Goal: Use online tool/utility

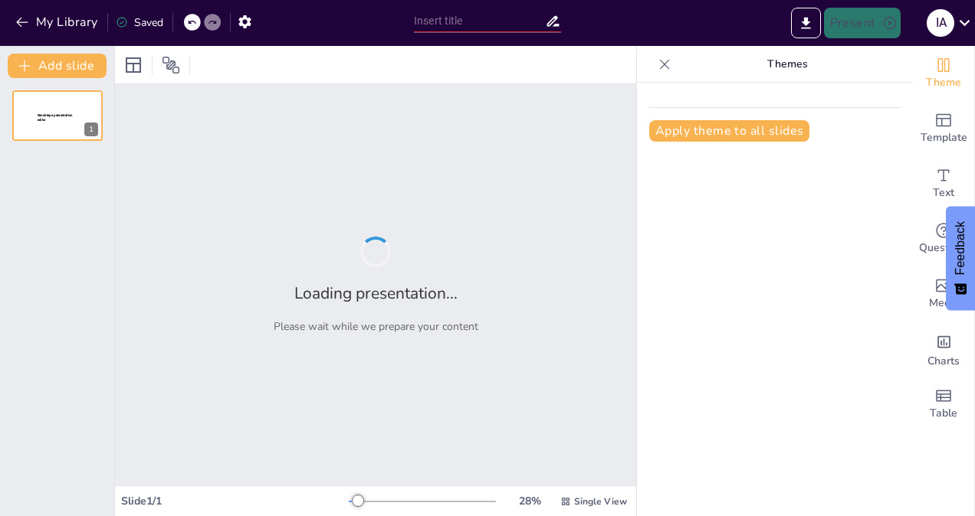
type input "IonVision: Automated Visualizations for Trapped-Ion Experiments"
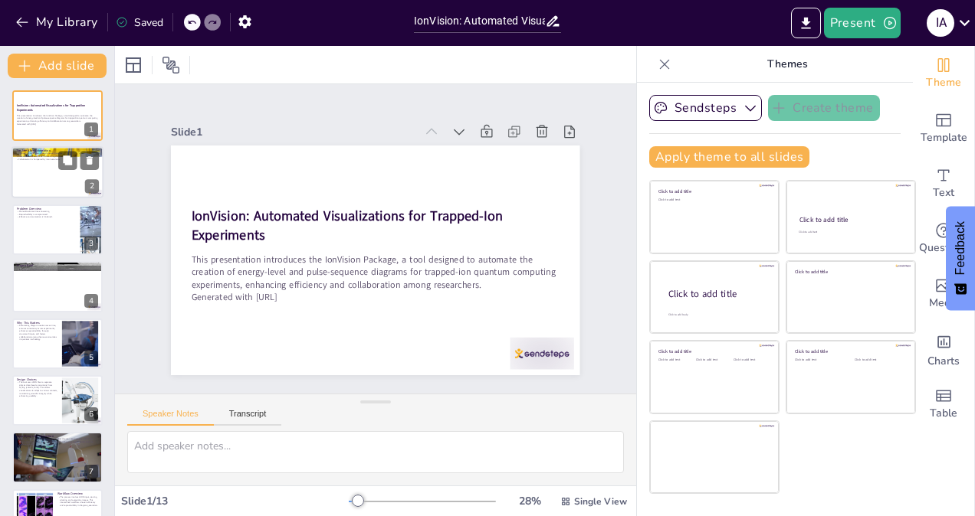
click at [78, 164] on div at bounding box center [78, 161] width 41 height 18
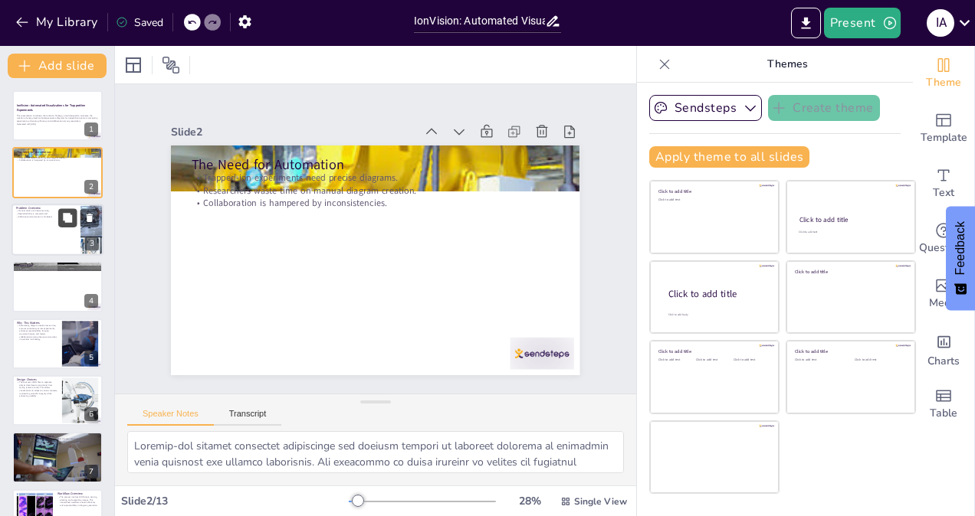
click at [66, 227] on button at bounding box center [67, 217] width 18 height 18
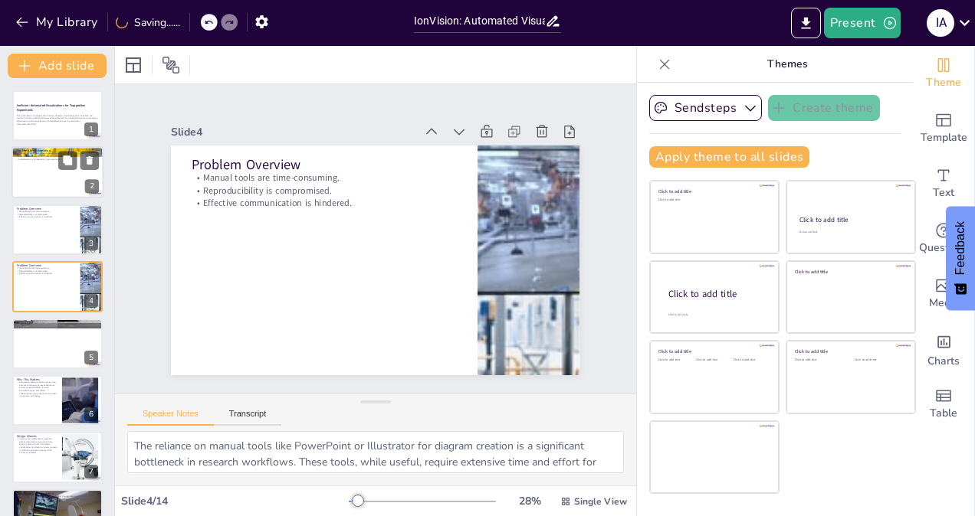
click at [42, 172] on div at bounding box center [57, 173] width 92 height 52
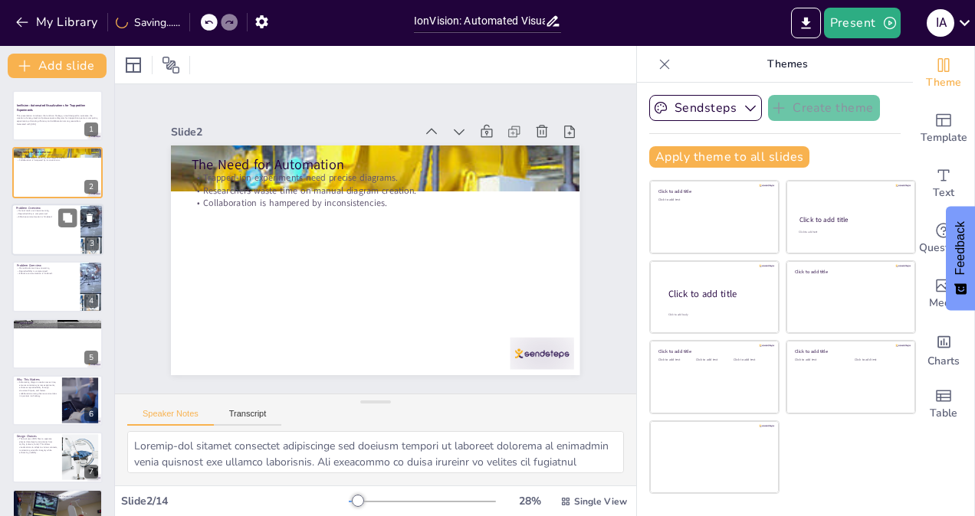
click at [35, 233] on div at bounding box center [57, 230] width 92 height 52
type textarea "The reliance on manual tools like PowerPoint or Illustrator for diagram creatio…"
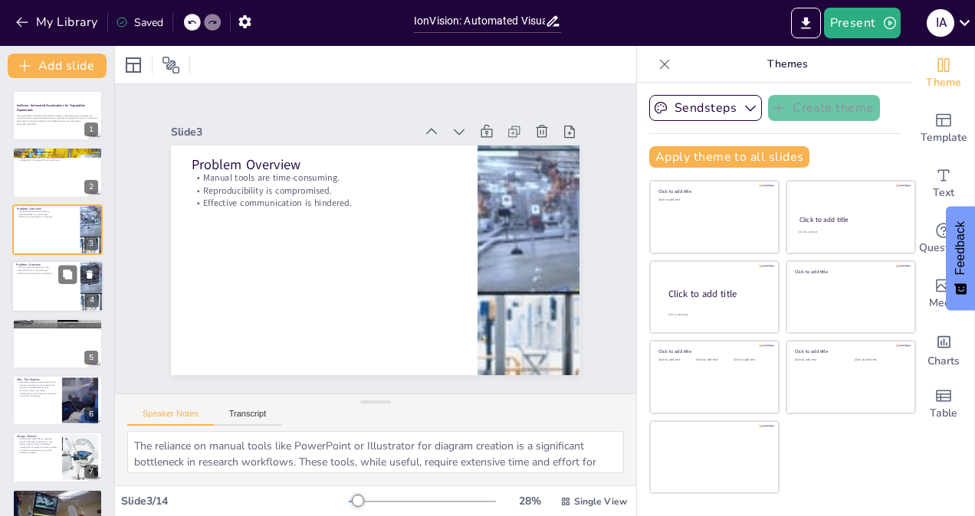
click at [51, 307] on div at bounding box center [57, 287] width 92 height 52
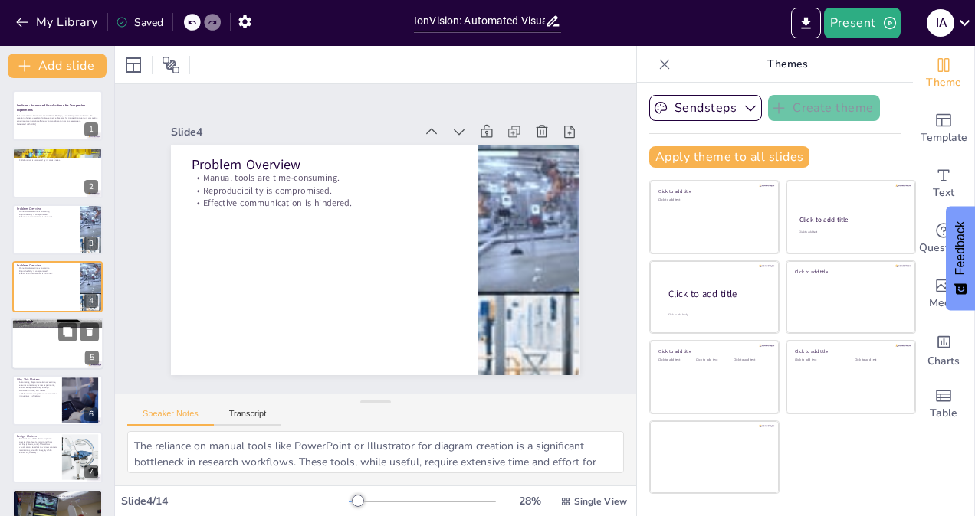
click at [52, 334] on div at bounding box center [57, 344] width 92 height 52
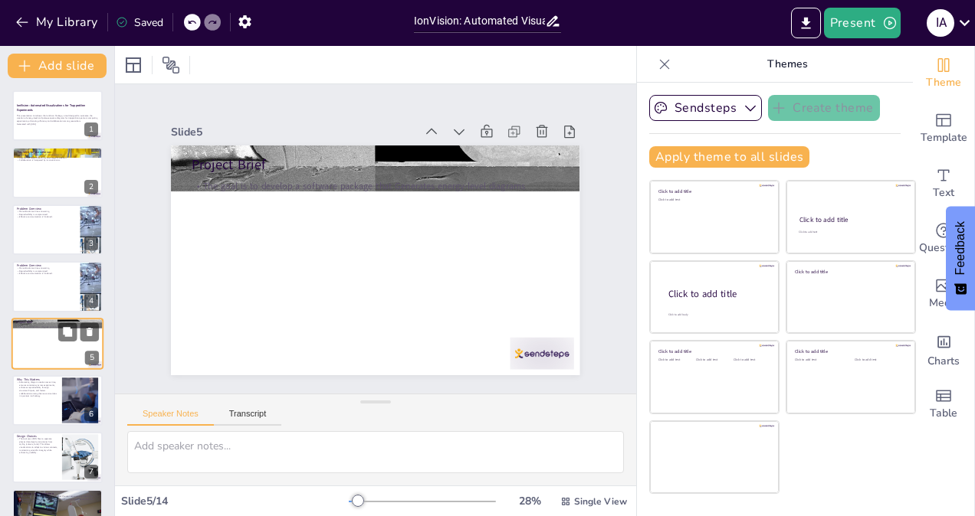
scroll to position [46, 0]
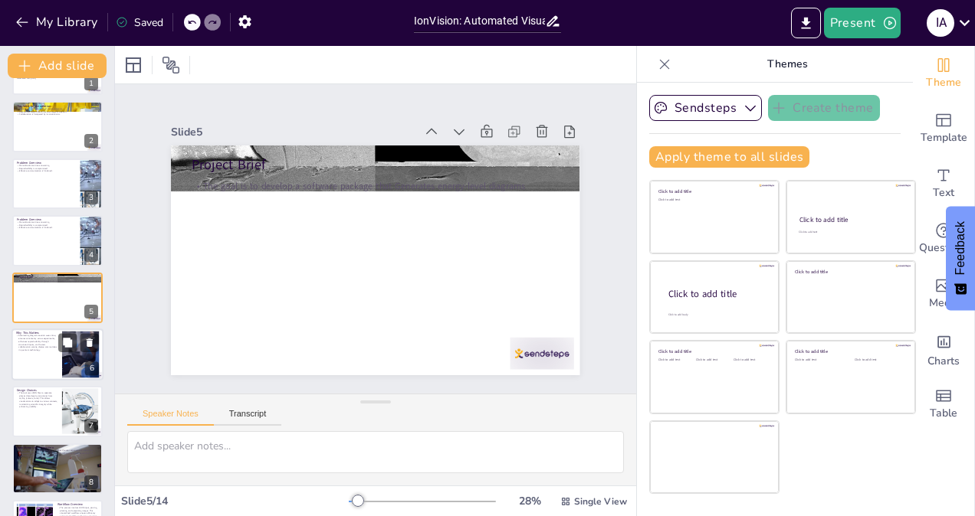
click at [38, 363] on div at bounding box center [57, 355] width 92 height 52
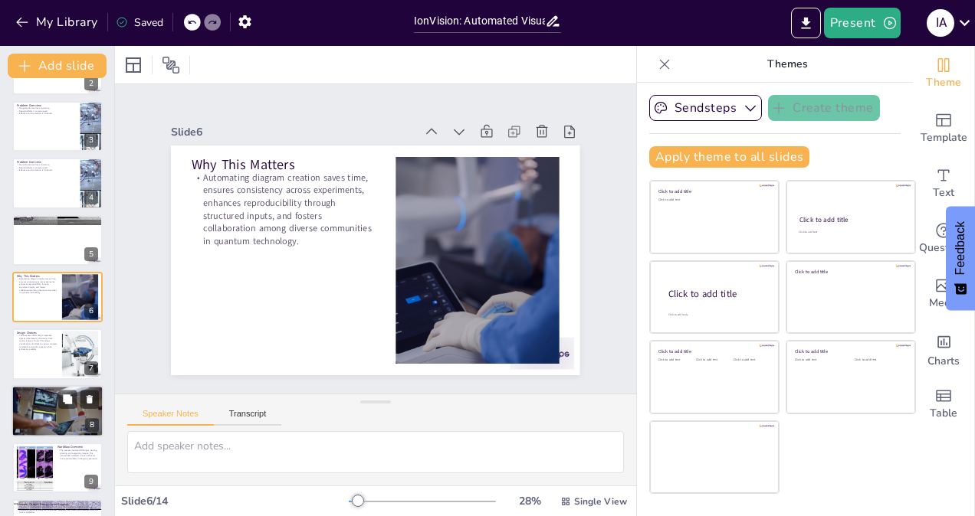
click at [44, 399] on p "A high-level function, plot_from_json, simplifies the user experience by abstra…" at bounding box center [57, 396] width 83 height 8
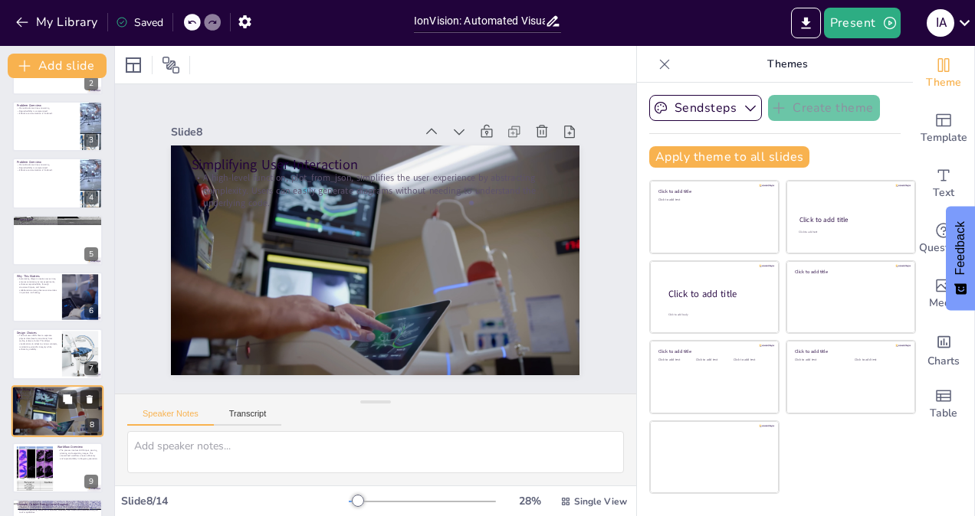
scroll to position [218, 0]
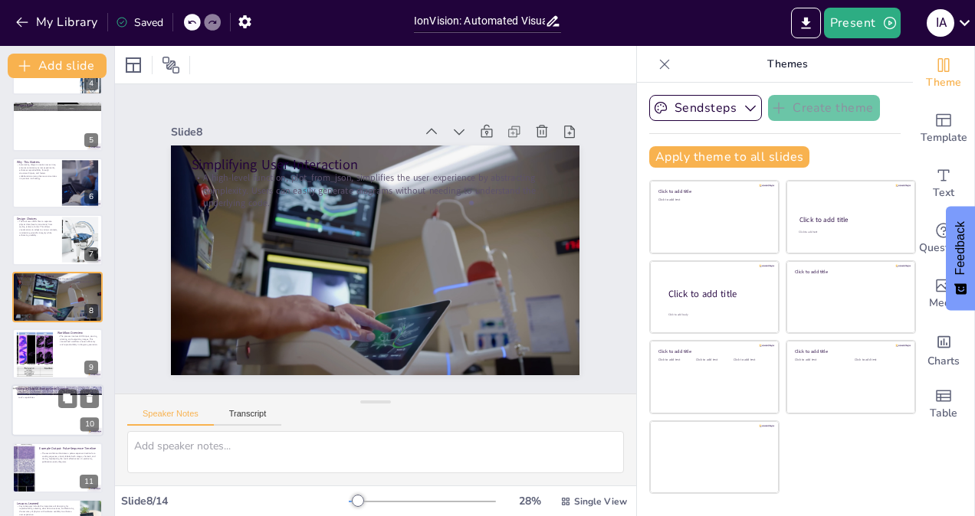
click at [41, 405] on div at bounding box center [57, 411] width 92 height 52
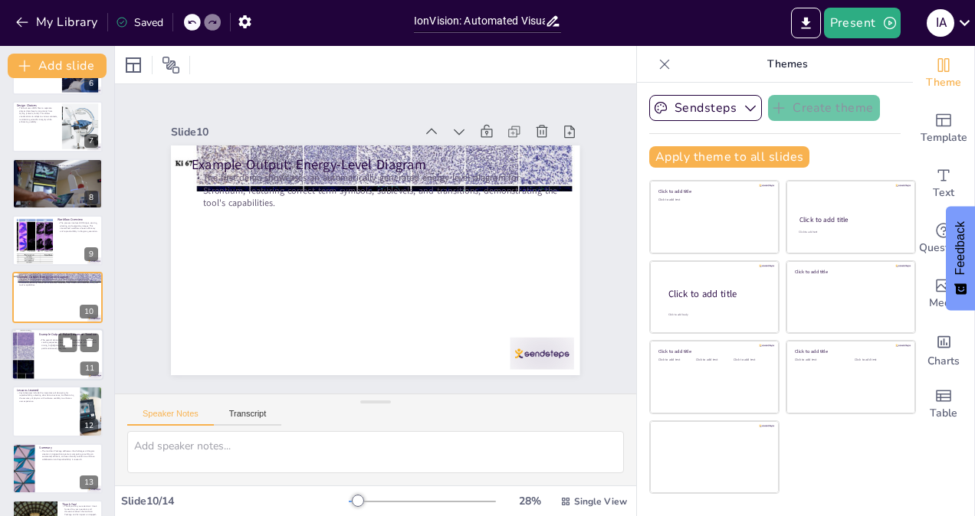
click at [21, 341] on div at bounding box center [23, 355] width 128 height 52
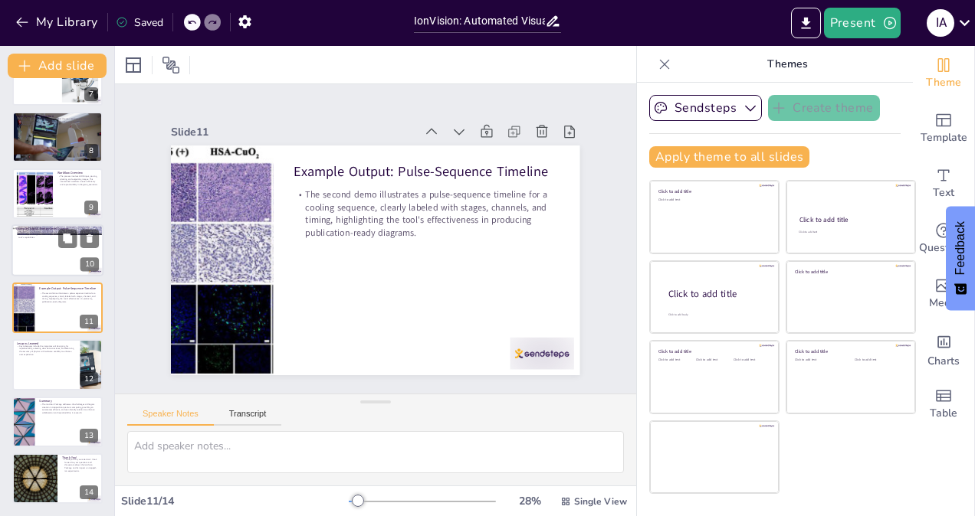
click at [29, 239] on div at bounding box center [57, 251] width 92 height 52
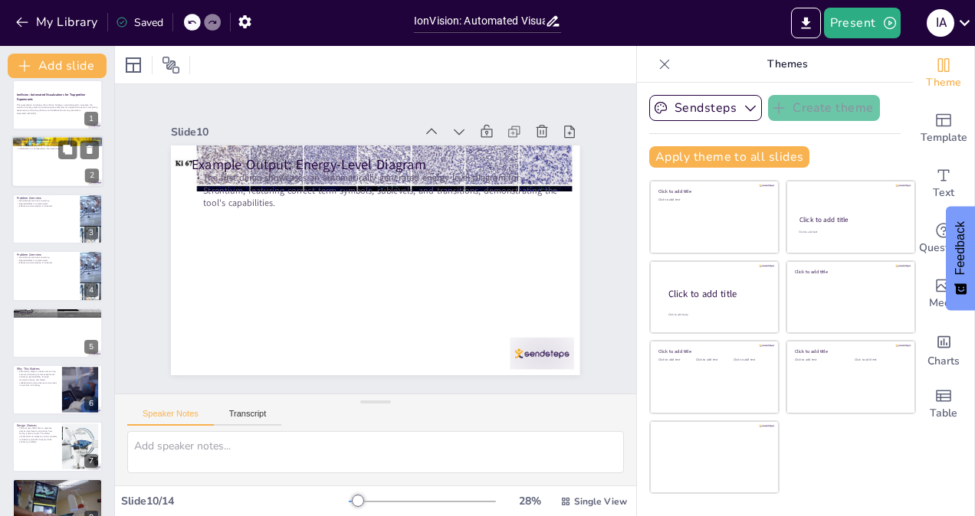
scroll to position [0, 0]
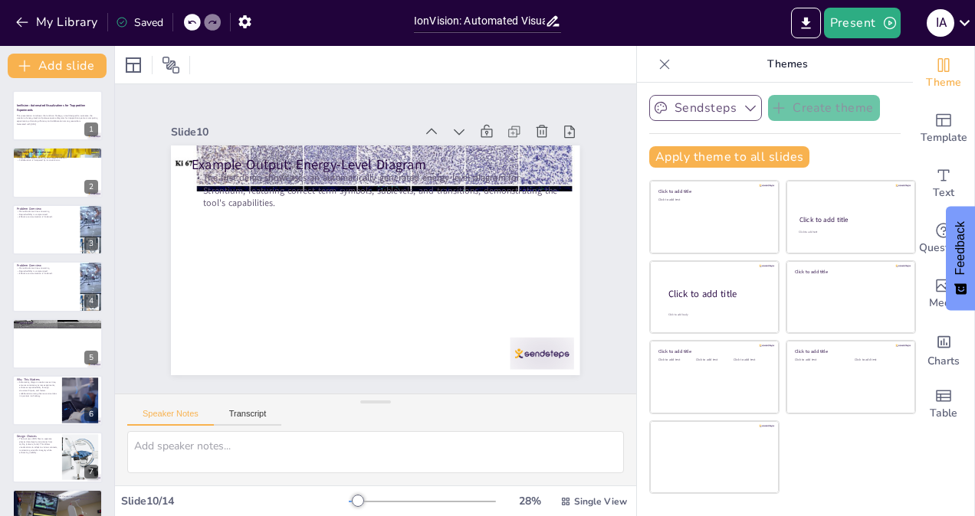
click at [697, 118] on button "Sendsteps" at bounding box center [705, 108] width 113 height 26
click at [706, 155] on span "Sendsteps" at bounding box center [717, 160] width 69 height 15
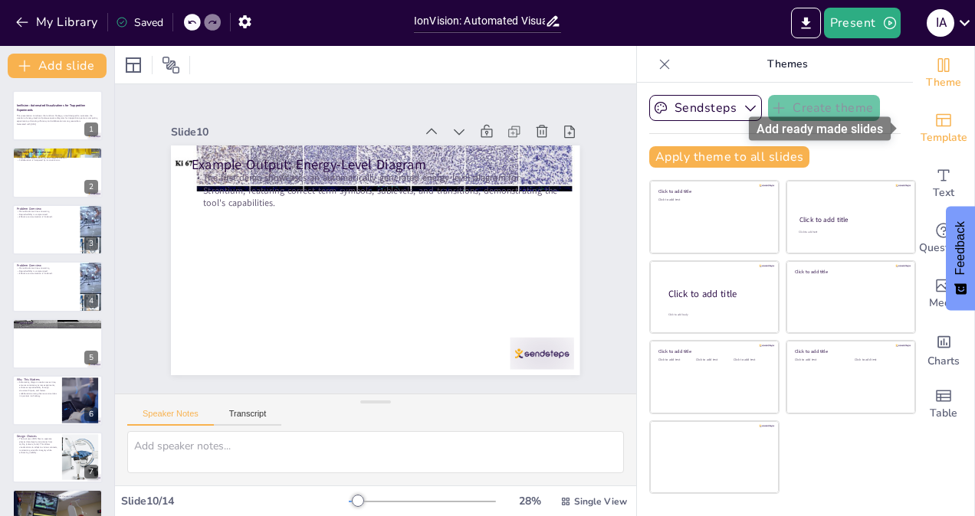
click at [931, 136] on span "Template" at bounding box center [943, 138] width 47 height 17
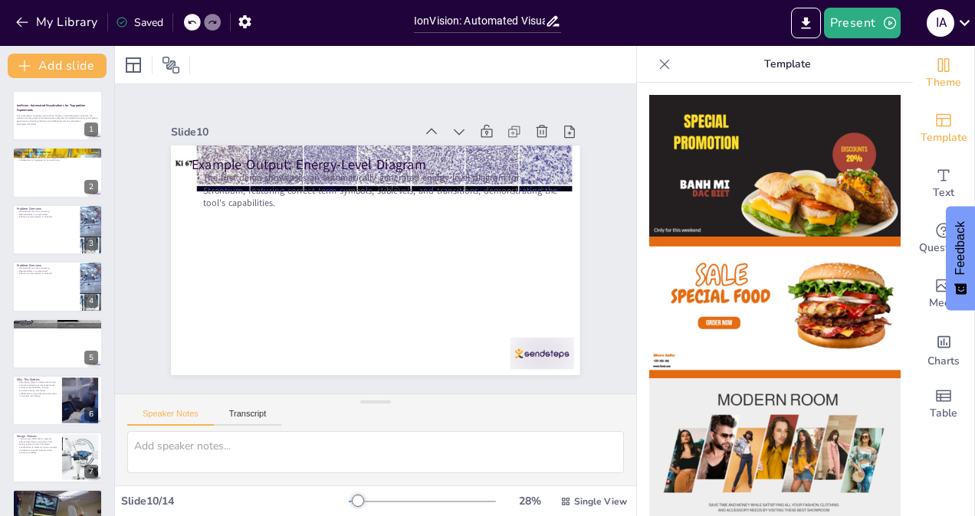
click at [926, 84] on span "Theme" at bounding box center [943, 82] width 35 height 17
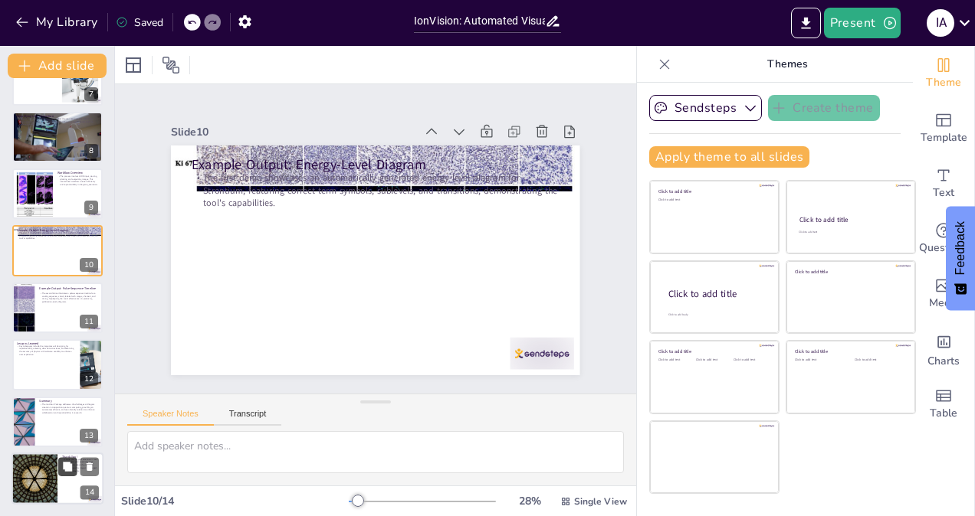
click at [67, 467] on icon at bounding box center [67, 466] width 9 height 9
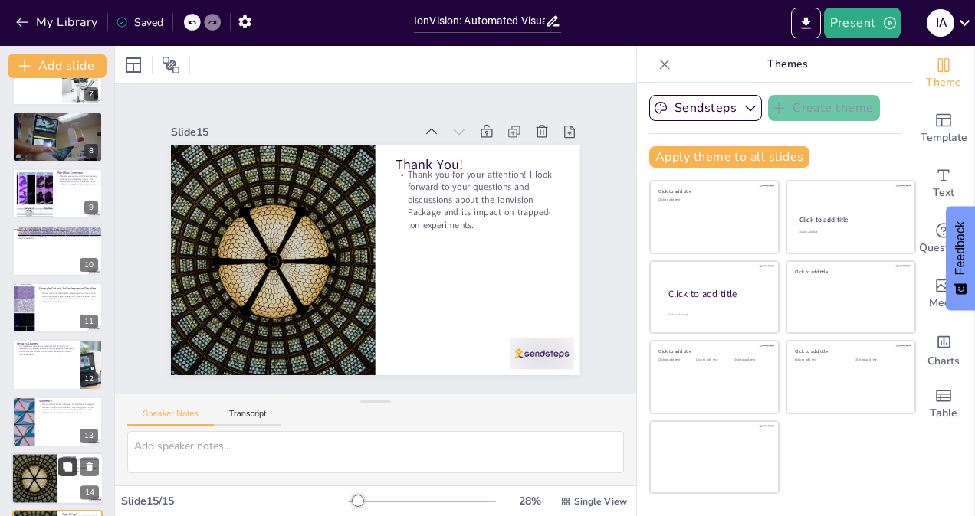
scroll to position [434, 0]
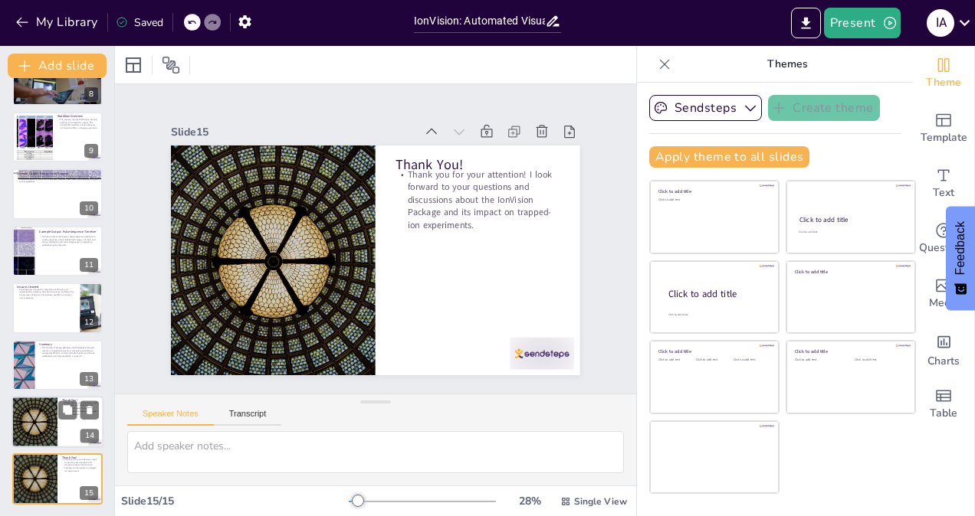
click at [61, 421] on div at bounding box center [57, 422] width 92 height 52
click at [54, 371] on div at bounding box center [57, 365] width 92 height 52
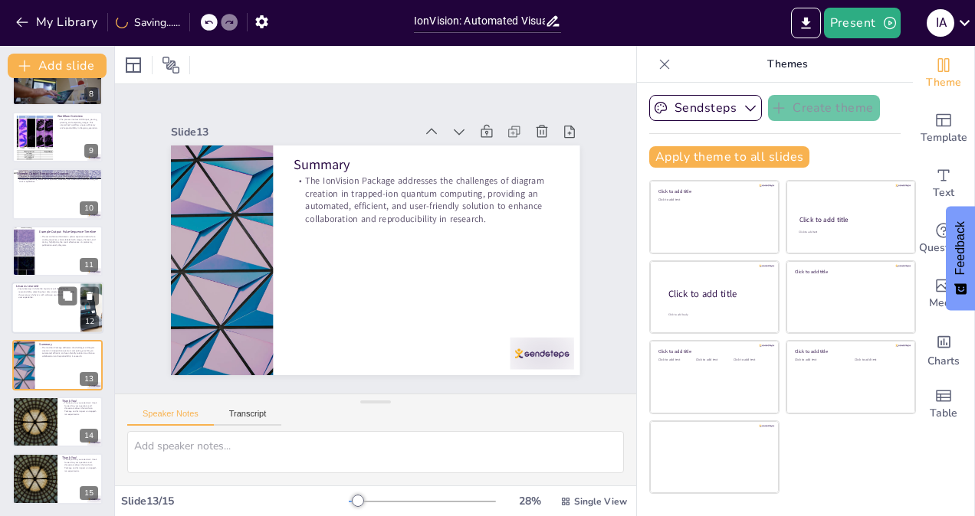
click at [50, 331] on div at bounding box center [57, 308] width 92 height 52
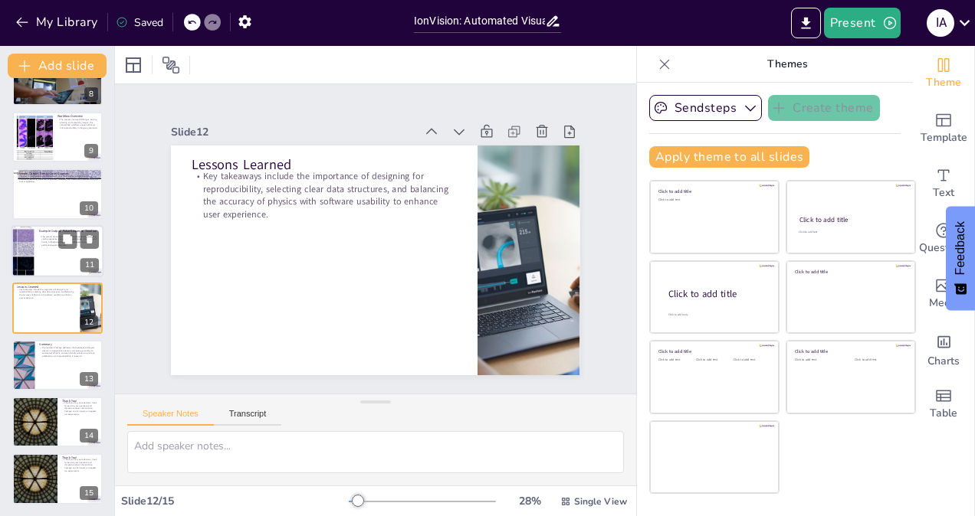
click at [32, 270] on div at bounding box center [23, 251] width 128 height 52
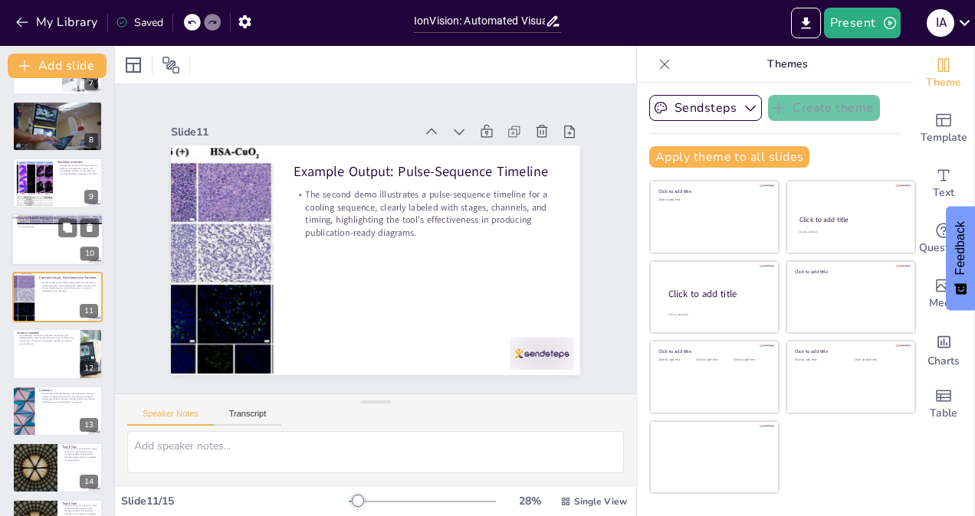
click at [29, 235] on div at bounding box center [57, 241] width 92 height 52
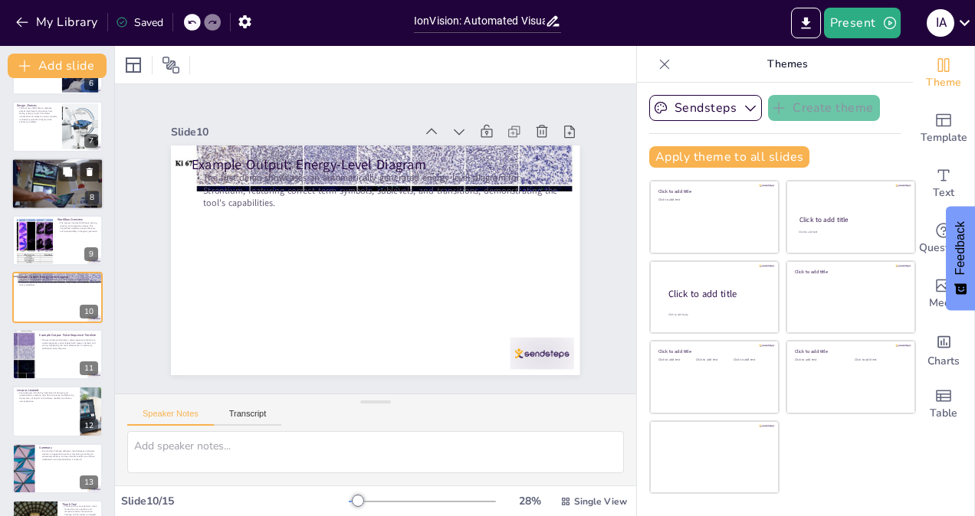
click at [29, 195] on div at bounding box center [57, 184] width 92 height 52
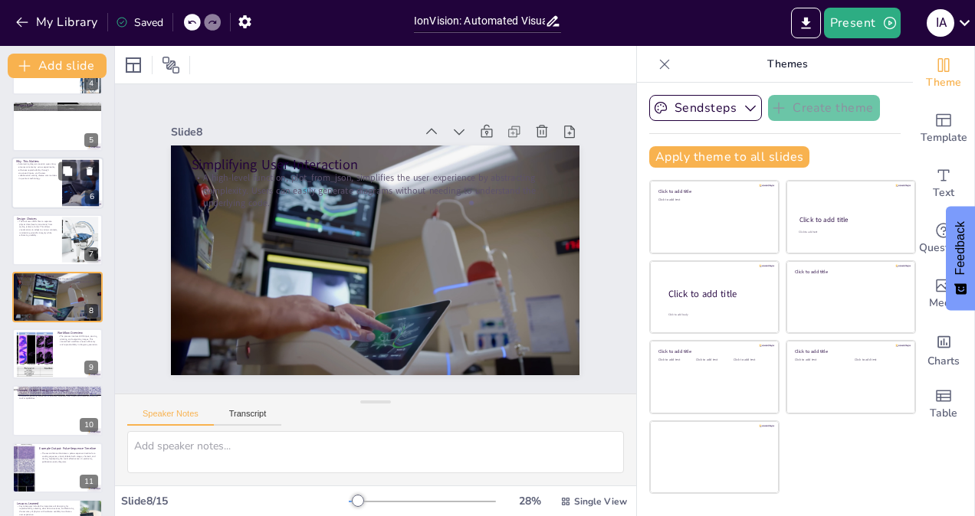
click at [21, 162] on p "Why This Matters" at bounding box center [36, 161] width 41 height 5
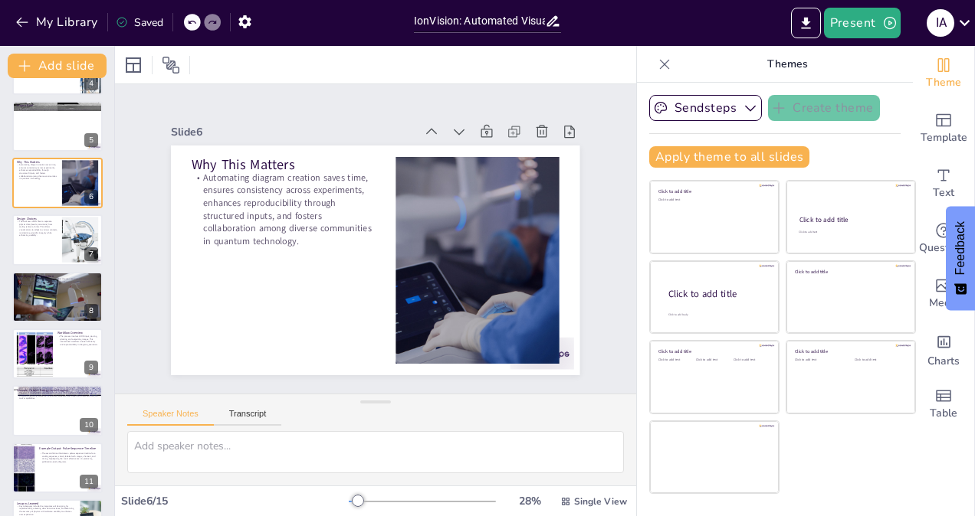
scroll to position [103, 0]
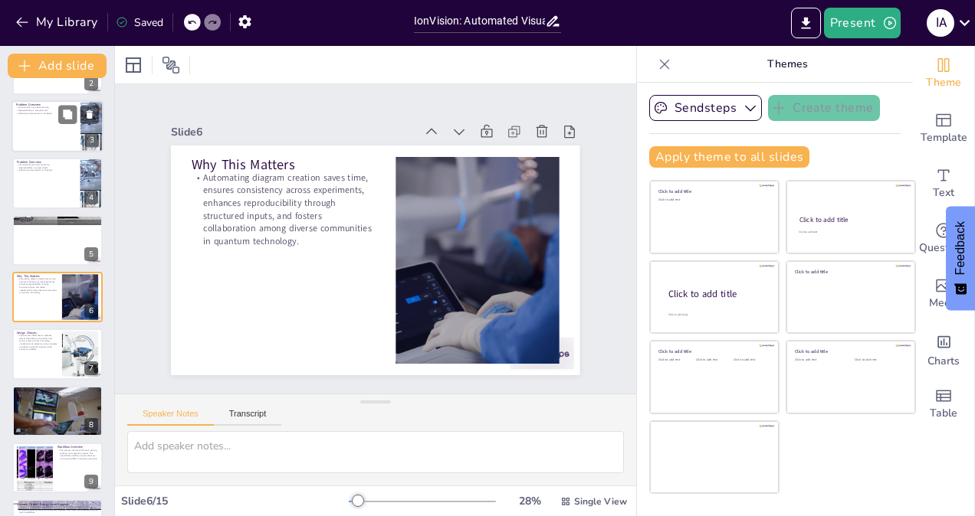
click at [21, 146] on div at bounding box center [57, 126] width 92 height 52
type textarea "The reliance on manual tools like PowerPoint or Illustrator for diagram creatio…"
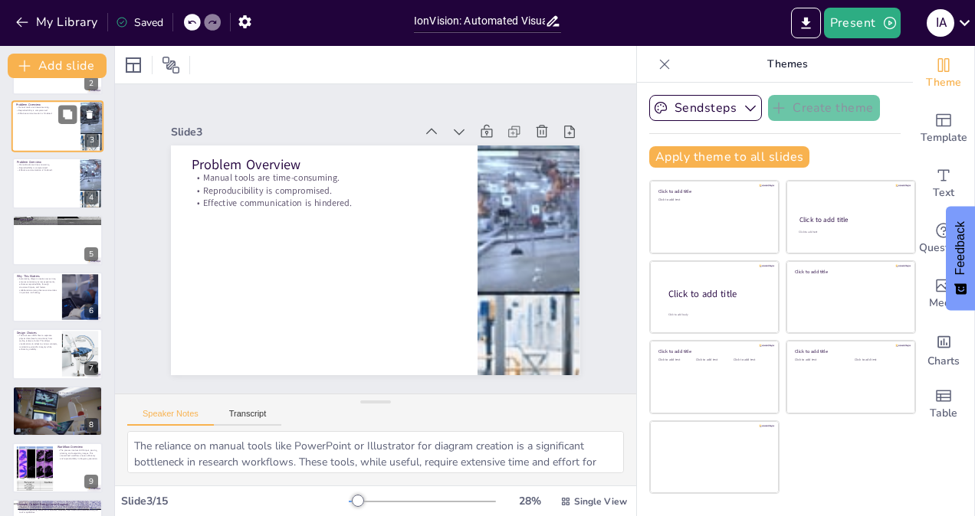
scroll to position [0, 0]
